Goal: Transaction & Acquisition: Purchase product/service

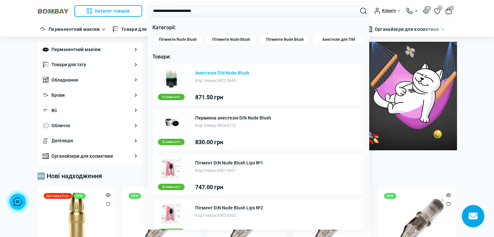
type input "**********"
click at [225, 73] on link "Анестезія D|N Nude Blush" at bounding box center [222, 73] width 54 height 5
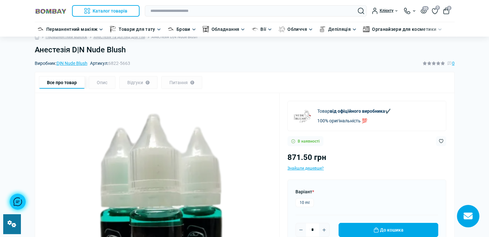
scroll to position [32, 0]
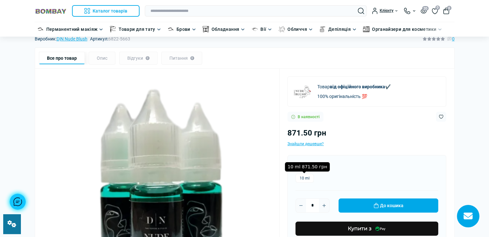
click at [304, 180] on label "10 ml" at bounding box center [305, 178] width 18 height 9
click at [303, 180] on label "10 ml" at bounding box center [305, 178] width 18 height 9
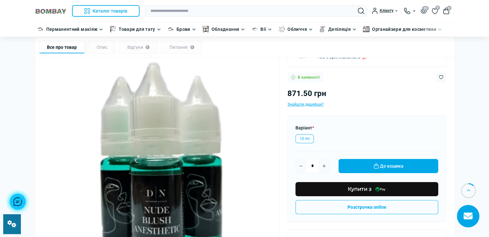
scroll to position [129, 0]
